Goal: Complete application form

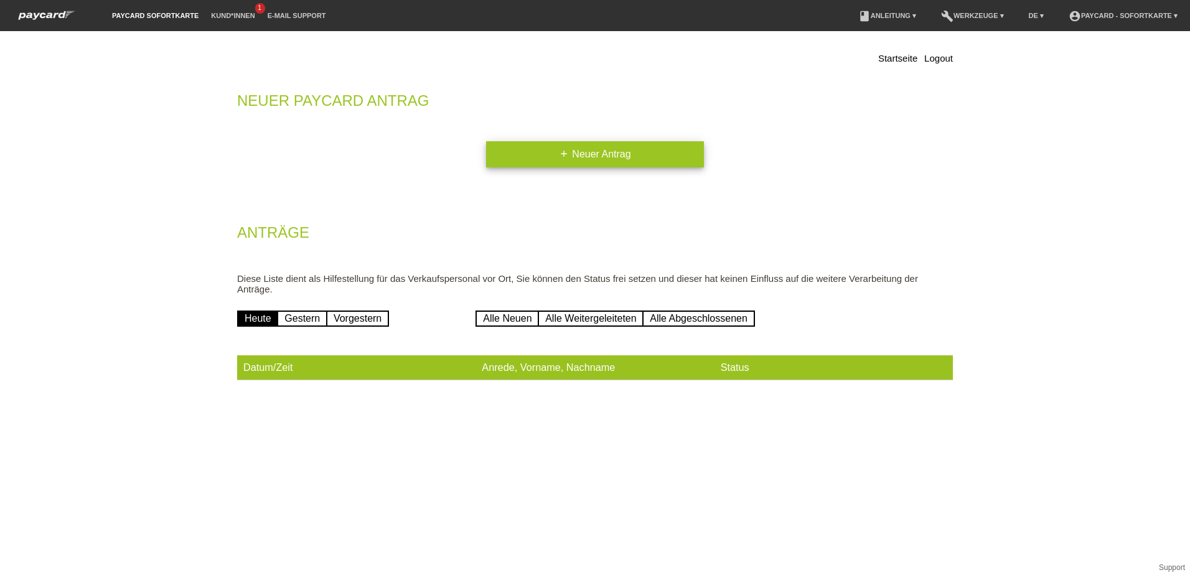
click at [639, 152] on link "add Neuer Antrag" at bounding box center [595, 154] width 218 height 26
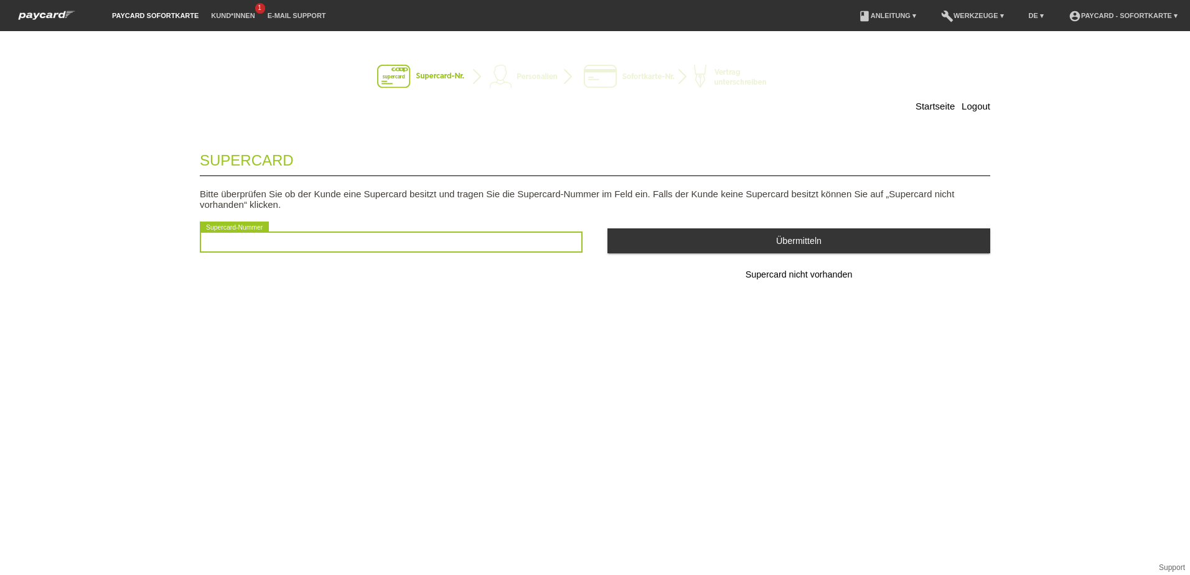
click at [421, 246] on input "text" at bounding box center [391, 242] width 383 height 21
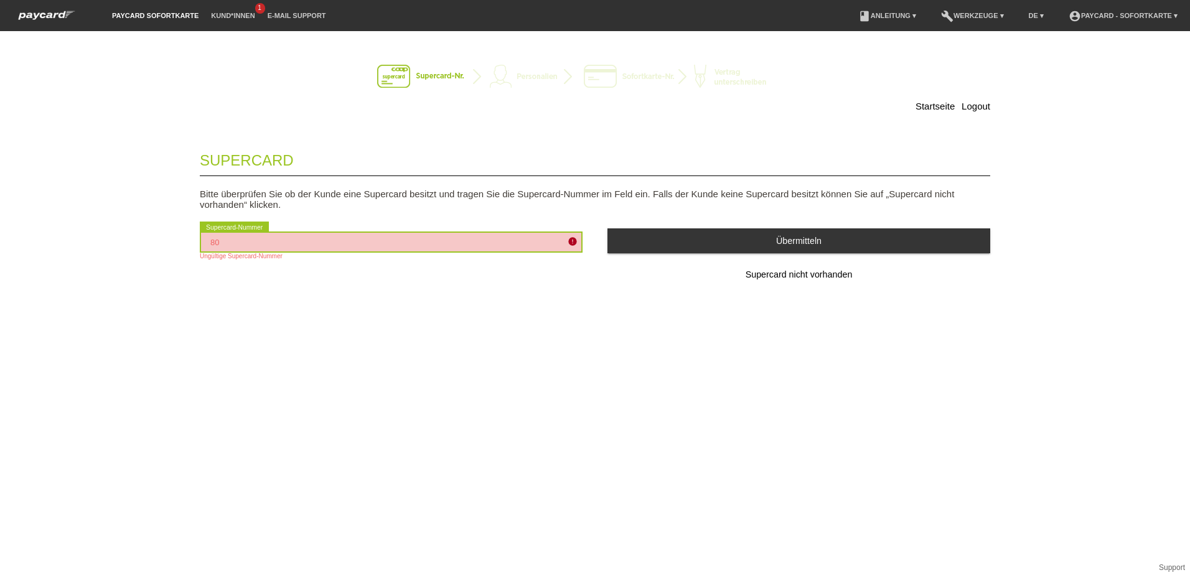
type input "8"
type input "2501029179947"
click at [575, 314] on div "Supercard Bitte überprüfen Sie ob der Kunde eine Supercard besitzt und tragen S…" at bounding box center [595, 231] width 791 height 185
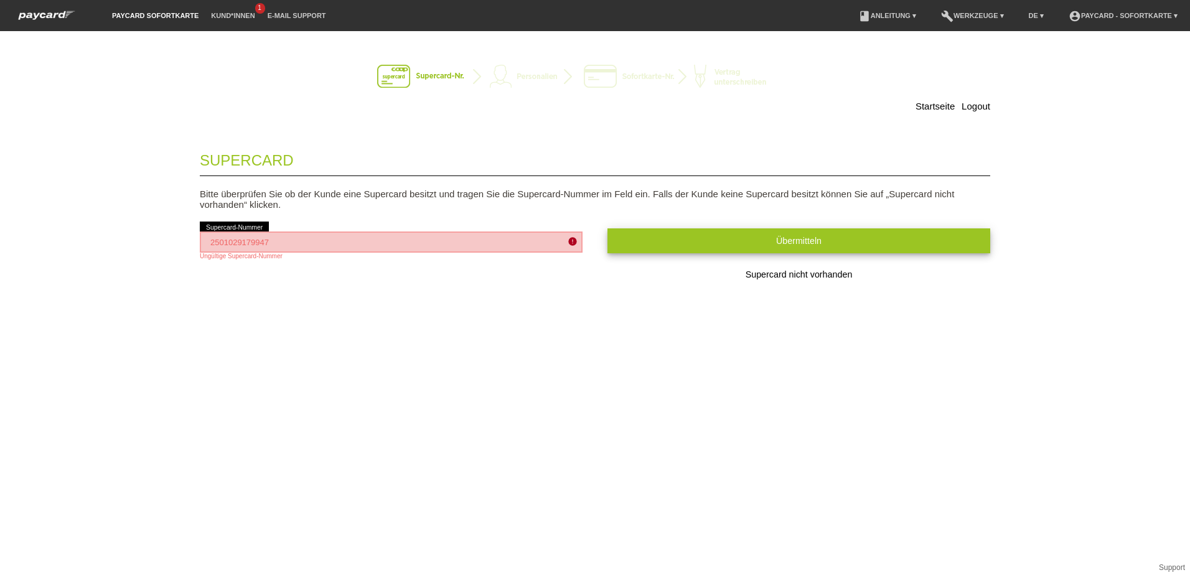
click at [697, 245] on button "Übermitteln" at bounding box center [799, 240] width 383 height 24
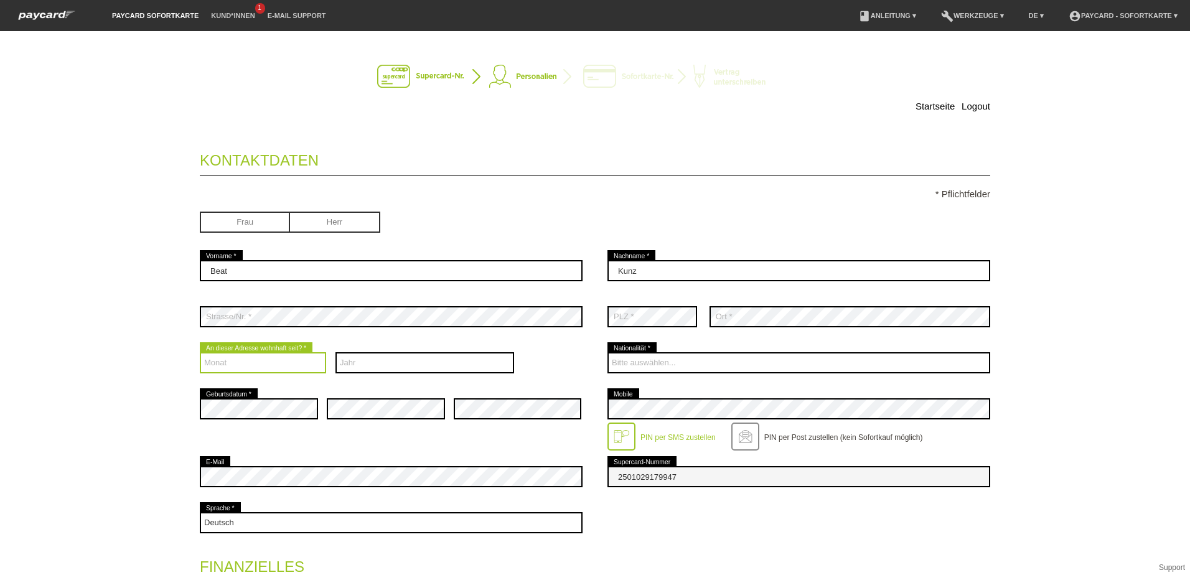
click at [299, 365] on select "Monat 01 02 03 04 05 06 07 08 09 10 11 12" at bounding box center [263, 362] width 126 height 21
click at [137, 389] on div "Startseite Logout Kontaktdaten * Pflichtfelder Frau Herr 01" at bounding box center [595, 303] width 1190 height 544
click at [222, 366] on select "Monat 01 02 03 04 05 06 07 08 09 10 11 12" at bounding box center [263, 362] width 126 height 21
click at [449, 362] on select "Jahr 2025 2024 2023 2022 2021 2020 2019 2018 2017 2016" at bounding box center [424, 362] width 179 height 21
select select "2015"
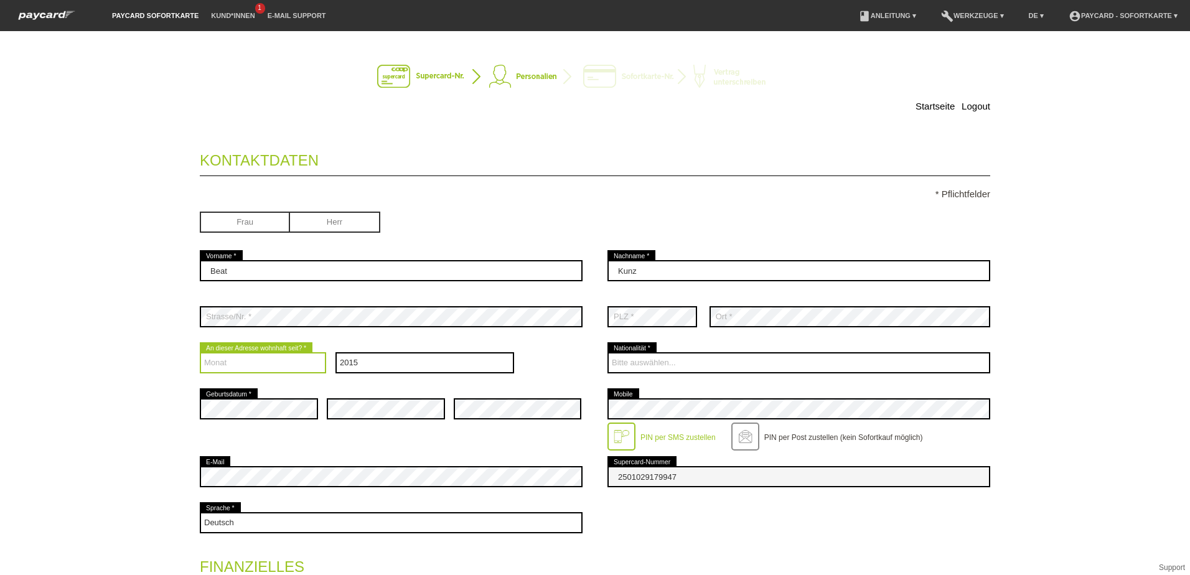
click at [232, 370] on select "Monat 01 02 03 04 05 06 07 08 09 10 11 12" at bounding box center [263, 362] width 126 height 21
select select "03"
click at [200, 352] on select "Monat 01 02 03 04 05 06 07 08 09 10 11 12" at bounding box center [263, 362] width 126 height 21
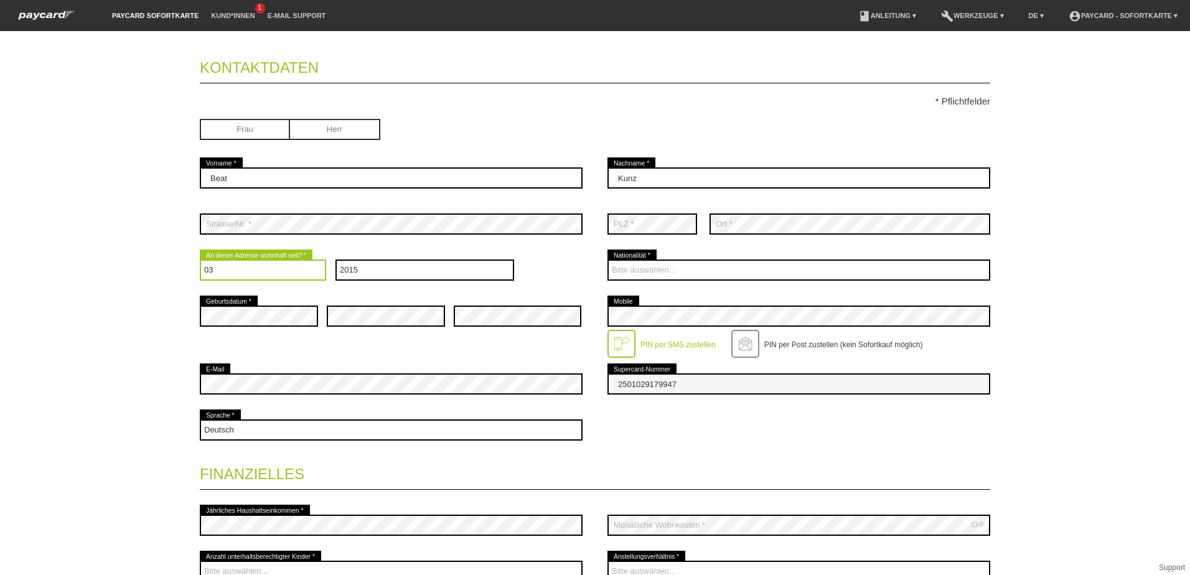
scroll to position [62, 0]
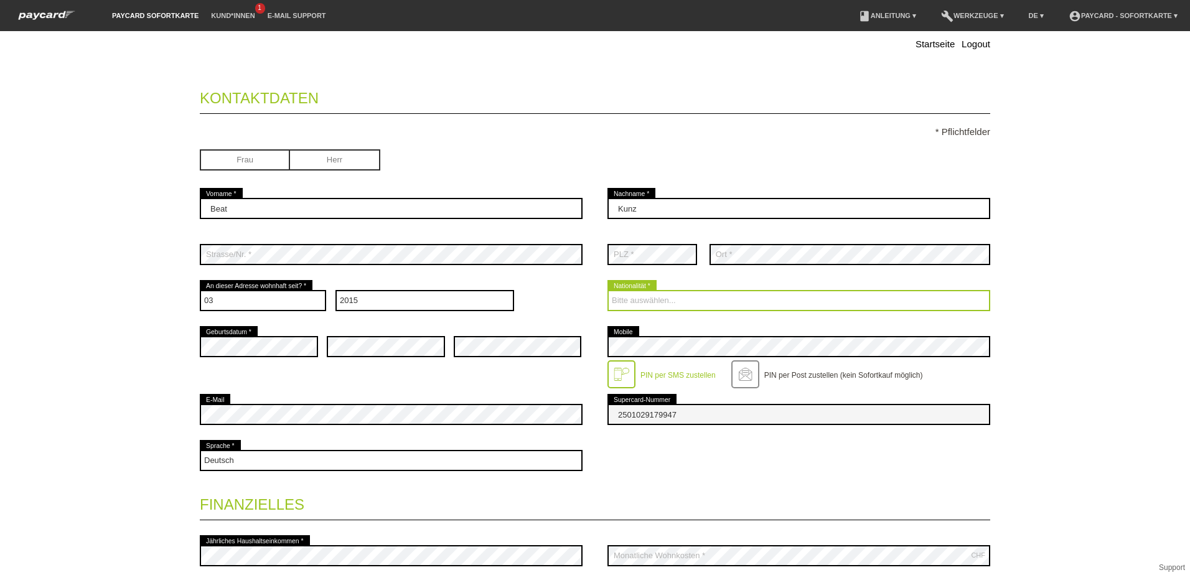
click at [690, 302] on select "Bitte auswählen... Schweiz Deutschland Liechtenstein Österreich ------------ Af…" at bounding box center [799, 300] width 383 height 21
select select "CH"
click at [608, 290] on select "Bitte auswählen... Schweiz Deutschland Liechtenstein Österreich ------------ Af…" at bounding box center [799, 300] width 383 height 21
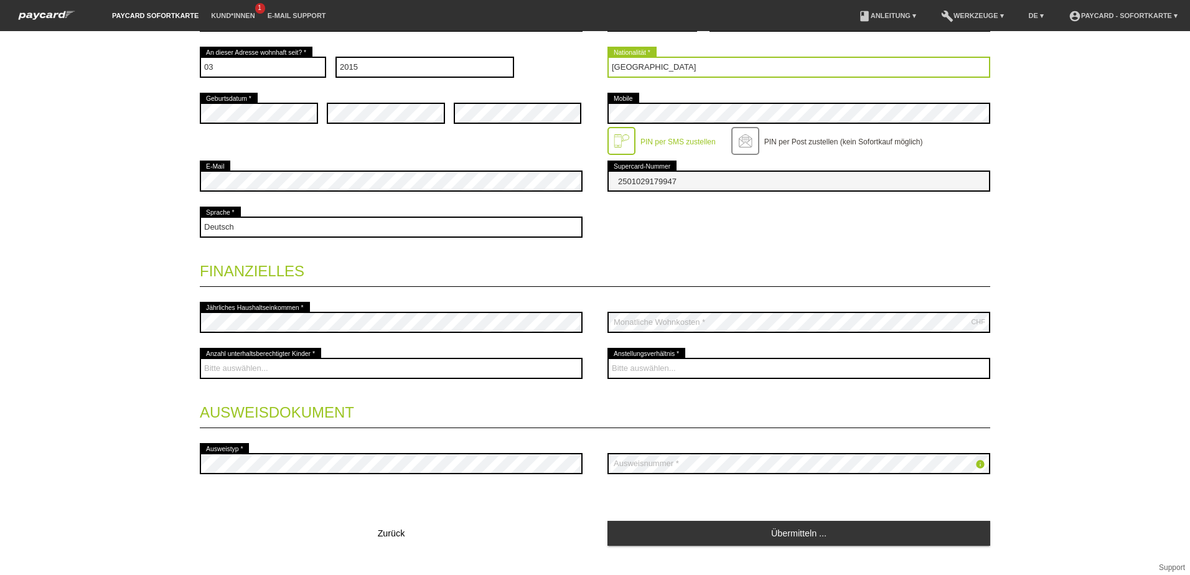
scroll to position [317, 0]
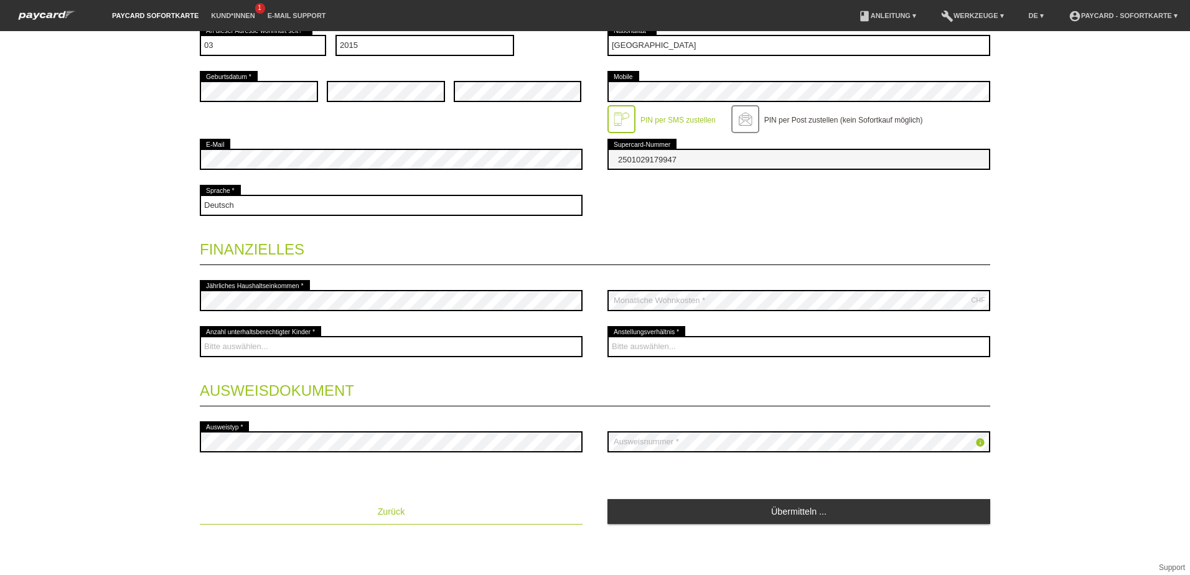
click at [380, 515] on span "Zurück" at bounding box center [391, 512] width 27 height 10
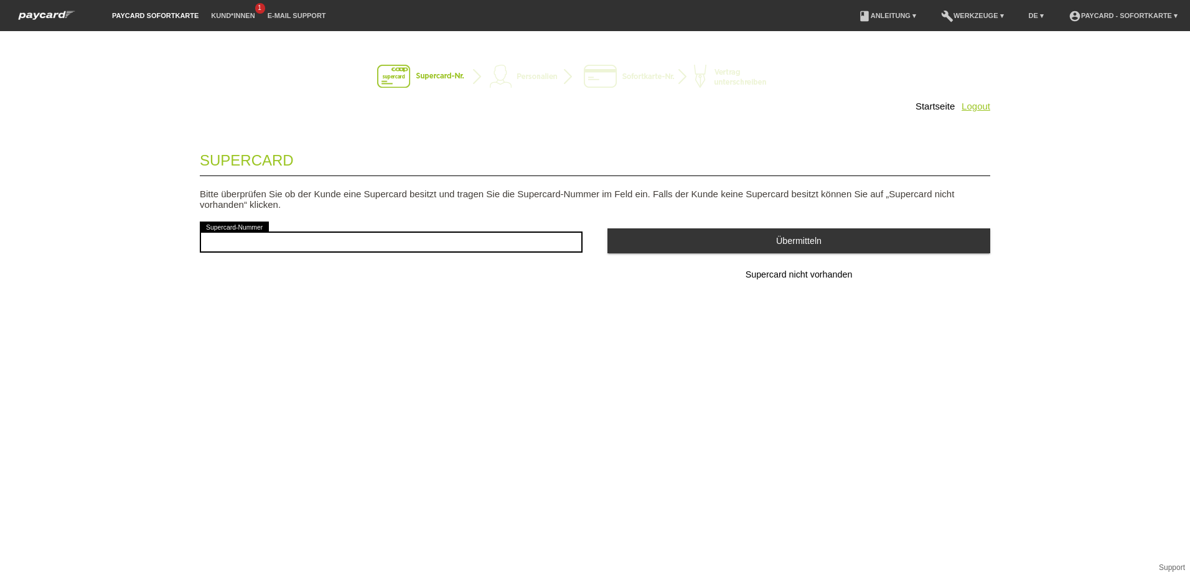
click at [982, 106] on link "Logout" at bounding box center [976, 106] width 29 height 11
